Goal: Check status: Check status

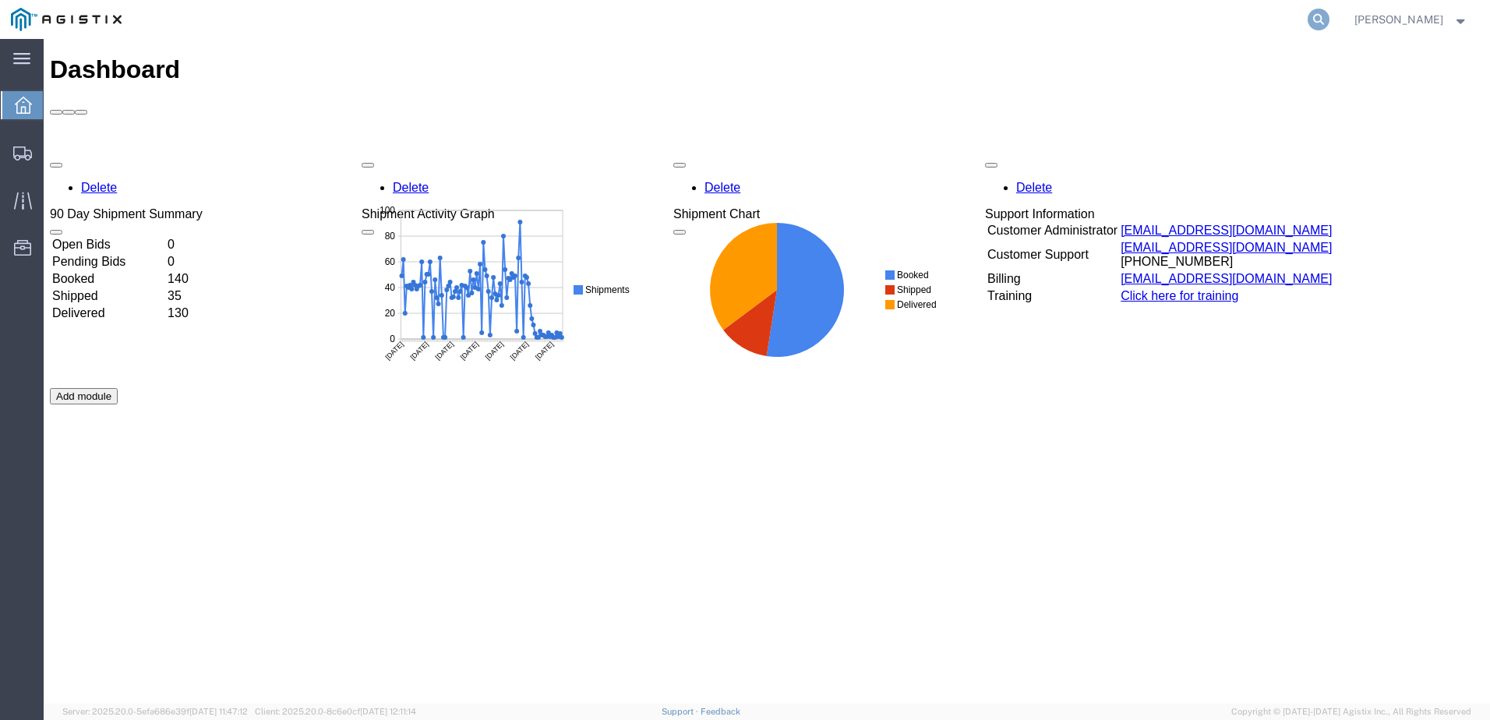
click at [1329, 19] on icon at bounding box center [1318, 20] width 22 height 22
click at [1148, 30] on input "search" at bounding box center [1071, 19] width 474 height 37
paste input "57052059"
type input "57052059"
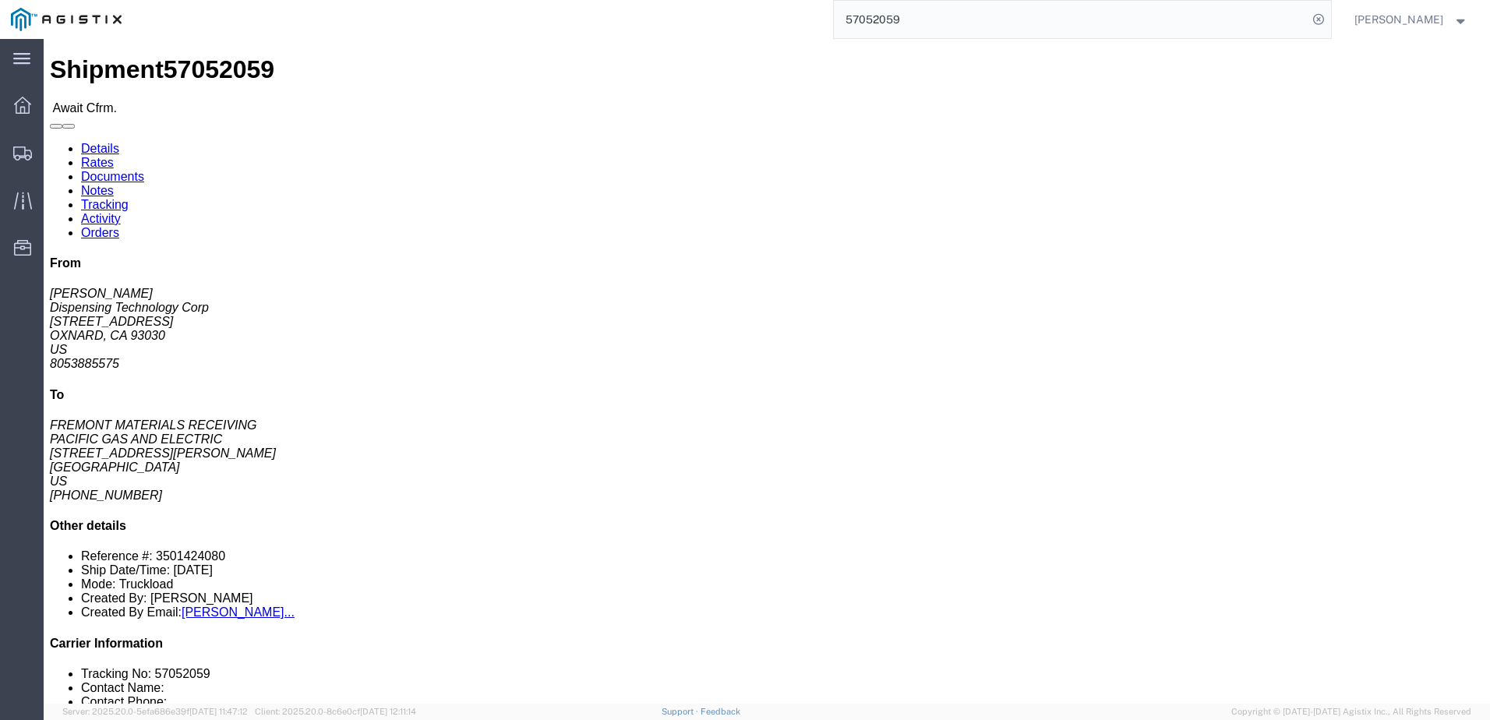
click link "Notes"
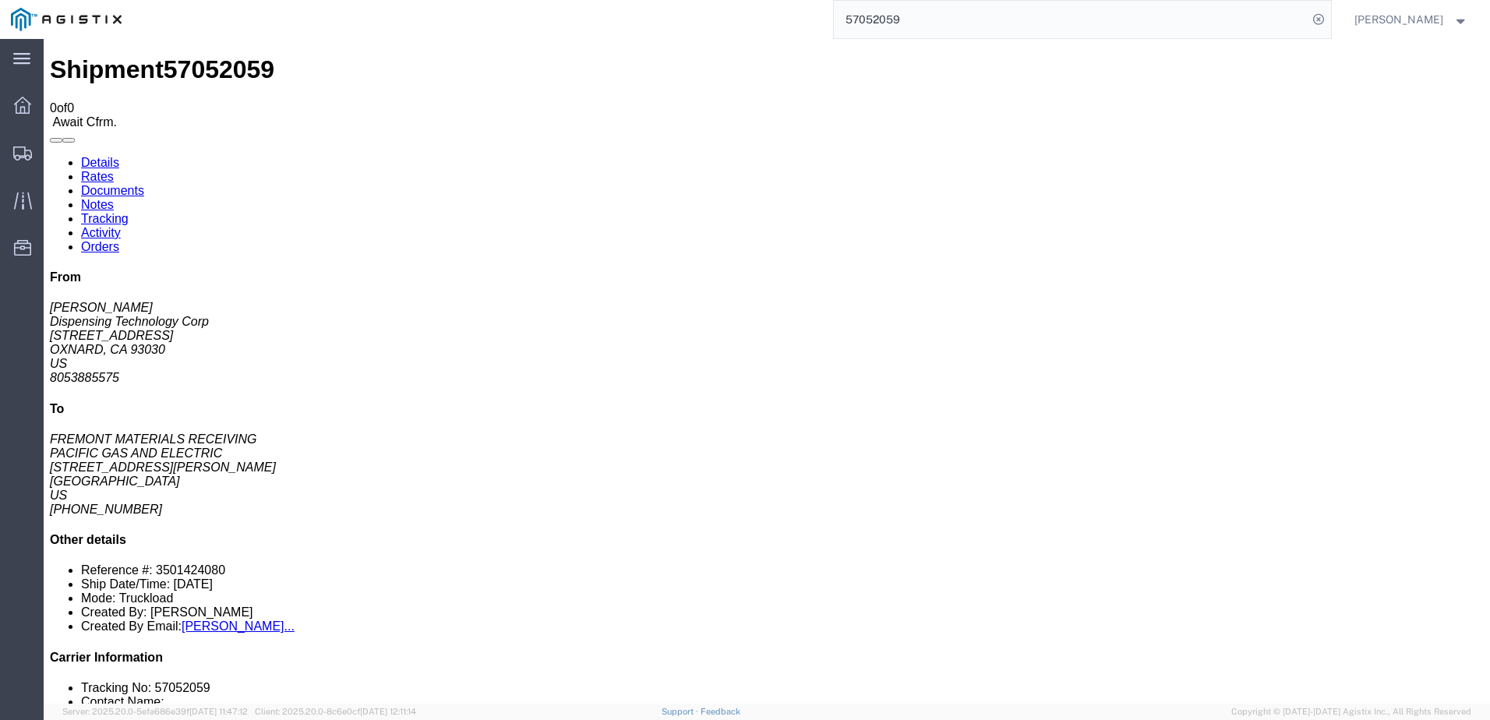
click at [110, 156] on link "Details" at bounding box center [100, 162] width 38 height 13
